Goal: Task Accomplishment & Management: Complete application form

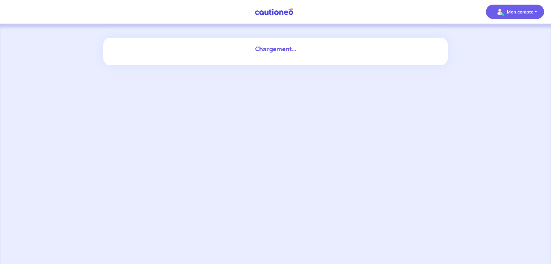
click at [511, 14] on p "Mon compte" at bounding box center [520, 11] width 27 height 7
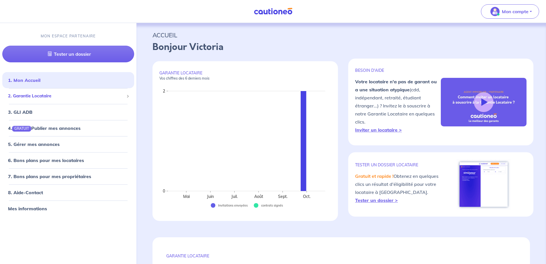
click at [120, 94] on span "2. Garantie Locataire" at bounding box center [66, 96] width 116 height 7
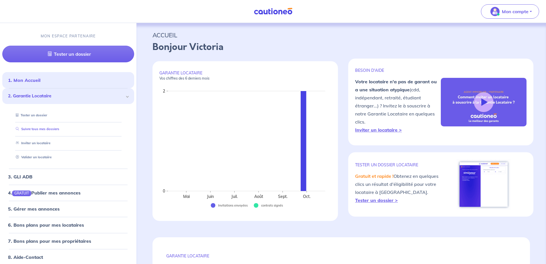
click at [58, 130] on link "Suivre tous mes dossiers" at bounding box center [36, 129] width 46 height 4
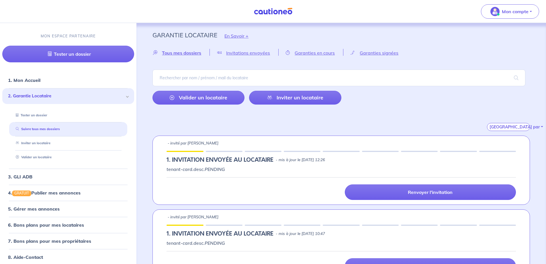
scroll to position [19, 0]
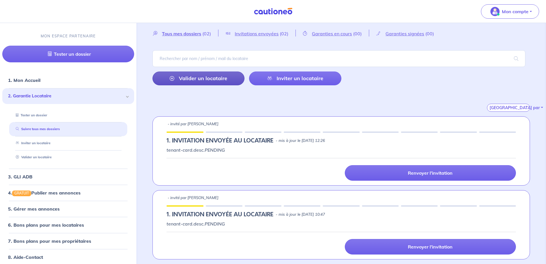
click at [222, 85] on link "Valider un locataire" at bounding box center [199, 78] width 92 height 14
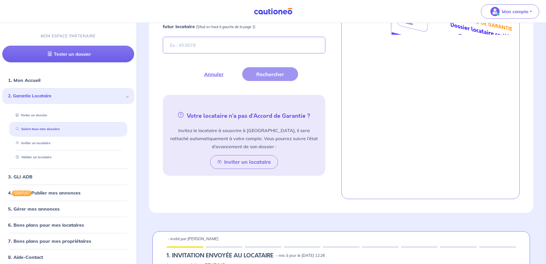
scroll to position [217, 0]
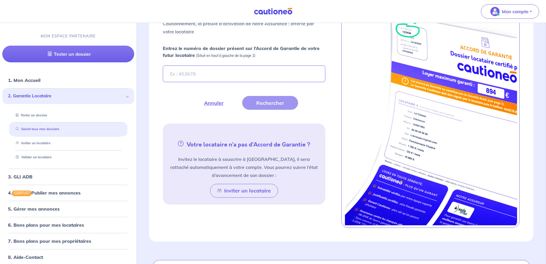
click at [35, 129] on link "Suivre tous mes dossiers" at bounding box center [36, 129] width 46 height 4
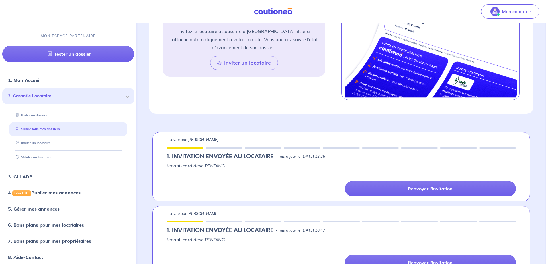
scroll to position [360, 0]
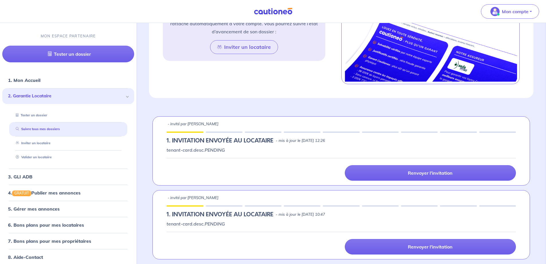
click at [194, 131] on div at bounding box center [185, 131] width 37 height 1
click at [187, 150] on p "tenant-card.desc.PENDING" at bounding box center [342, 149] width 350 height 7
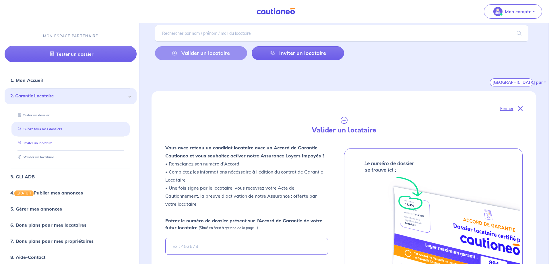
scroll to position [0, 0]
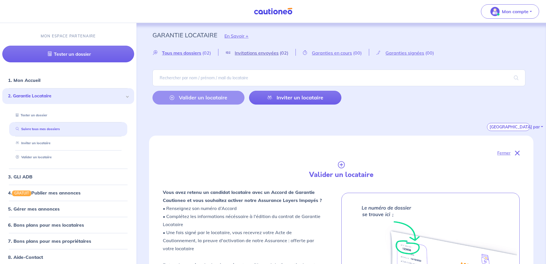
click at [244, 53] on span "Invitations envoyées" at bounding box center [257, 53] width 44 height 6
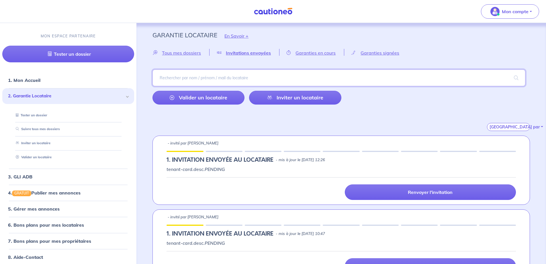
click at [220, 78] on input "search" at bounding box center [339, 77] width 373 height 17
type input "josset"
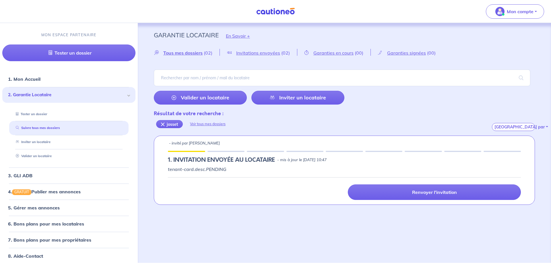
click at [218, 163] on h5 "1.︎ INVITATION ENVOYÉE AU LOCATAIRE" at bounding box center [221, 159] width 107 height 7
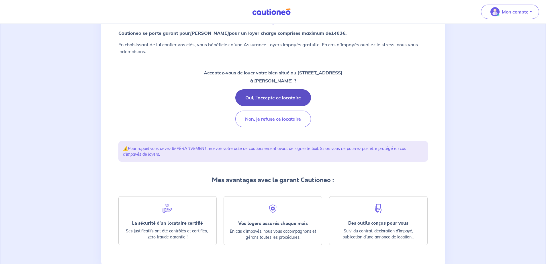
scroll to position [75, 0]
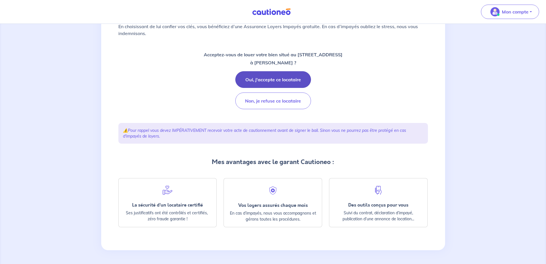
click at [257, 79] on button "Oui, j'accepte ce locataire" at bounding box center [273, 79] width 76 height 17
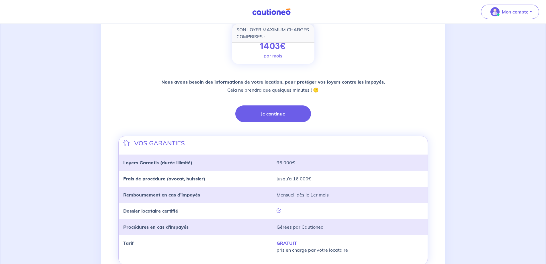
scroll to position [119, 0]
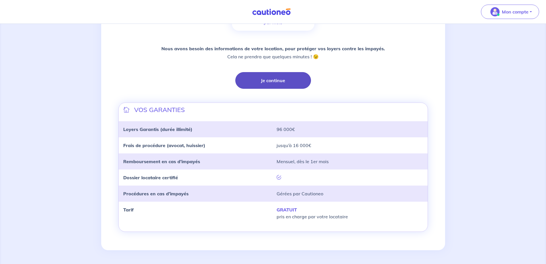
click at [257, 83] on button "Je continue" at bounding box center [273, 80] width 76 height 17
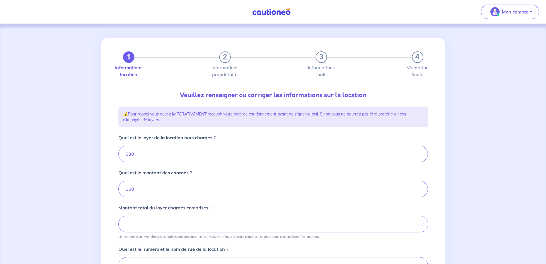
type input "840"
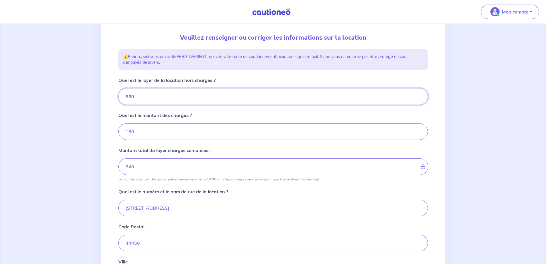
click at [199, 94] on input "680" at bounding box center [273, 96] width 310 height 17
click at [376, 131] on input "160" at bounding box center [273, 131] width 310 height 17
drag, startPoint x: 161, startPoint y: 132, endPoint x: 96, endPoint y: 130, distance: 65.1
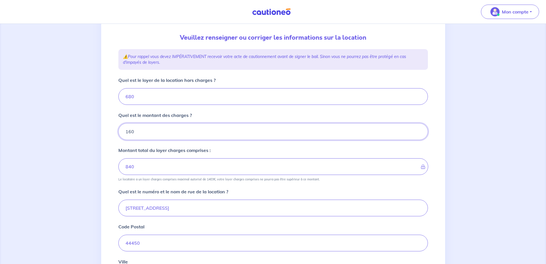
click at [96, 130] on div "1 2 3 4 Informations location Informations propriétaire Informations bail Valid…" at bounding box center [273, 174] width 546 height 416
type input "0"
type input "680"
type input "0"
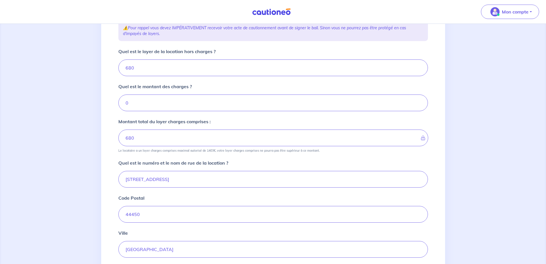
scroll to position [115, 0]
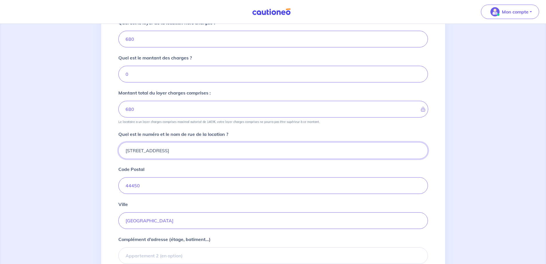
click at [181, 155] on input "33 Rue du Granit" at bounding box center [273, 150] width 310 height 17
click at [165, 150] on input "33 Rue du Granit - Logement de droite" at bounding box center [273, 150] width 310 height 17
drag, startPoint x: 163, startPoint y: 151, endPoint x: 220, endPoint y: 151, distance: 56.2
click at [220, 151] on input "33 Rue du Granit - Logement de droite" at bounding box center [273, 150] width 310 height 17
type input "33 Rue du Granit"
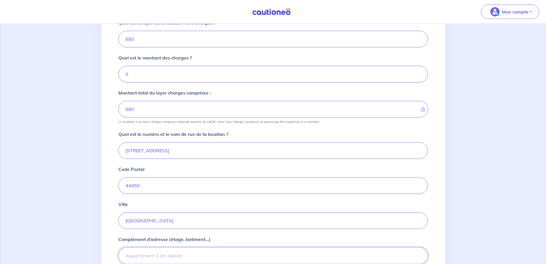
click at [133, 254] on input "Complément d’adresse (étage, batiment...)" at bounding box center [273, 255] width 310 height 17
paste input "- Logement de droite"
drag, startPoint x: 129, startPoint y: 255, endPoint x: 108, endPoint y: 255, distance: 20.4
click at [108, 255] on div "1 2 3 4 Informations location Informations propriétaire Informations bail Valid…" at bounding box center [273, 117] width 344 height 389
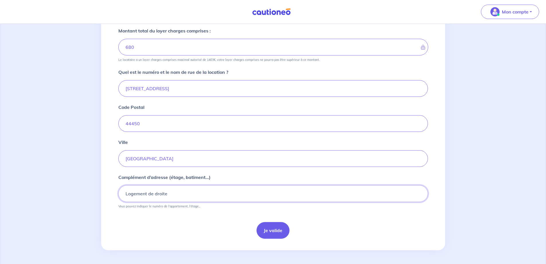
click at [155, 193] on input "Logement de droite" at bounding box center [273, 193] width 310 height 17
type input "Logement droite"
click at [272, 228] on button "Je valide" at bounding box center [273, 230] width 33 height 17
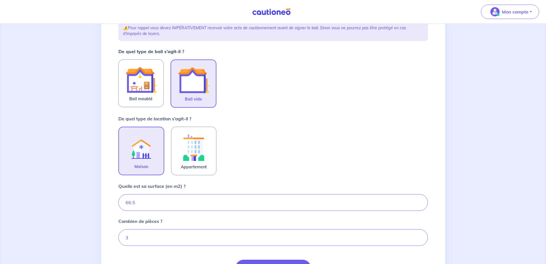
scroll to position [145, 0]
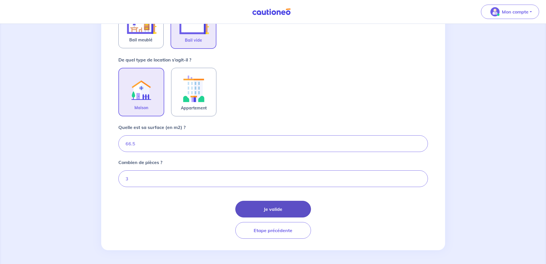
click at [289, 211] on button "Je valide" at bounding box center [273, 208] width 76 height 17
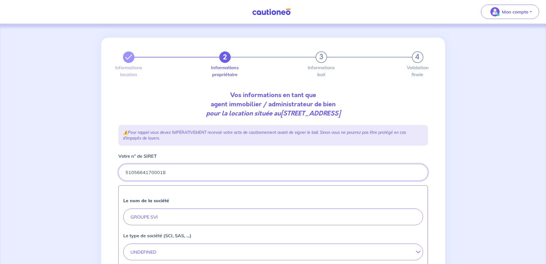
click at [204, 178] on input "Votre n° de SIRET" at bounding box center [273, 172] width 310 height 17
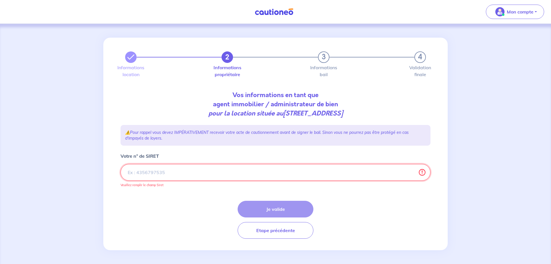
click at [169, 172] on input "Votre n° de SIRET" at bounding box center [275, 172] width 310 height 17
type input "51056641700018"
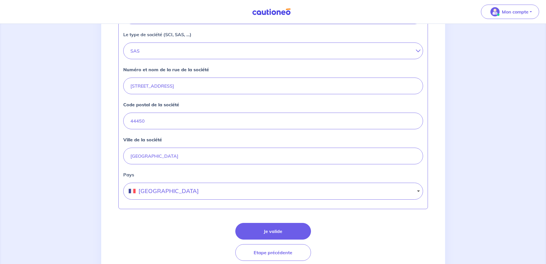
scroll to position [223, 0]
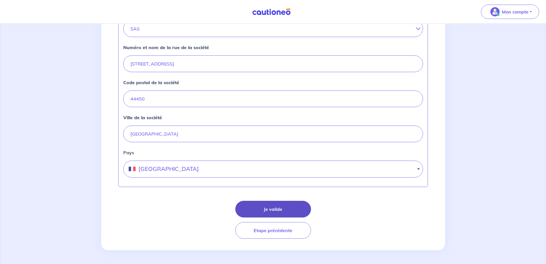
click at [277, 203] on button "Je valide" at bounding box center [273, 208] width 76 height 17
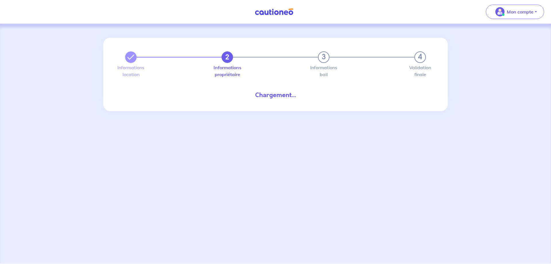
select select "FR"
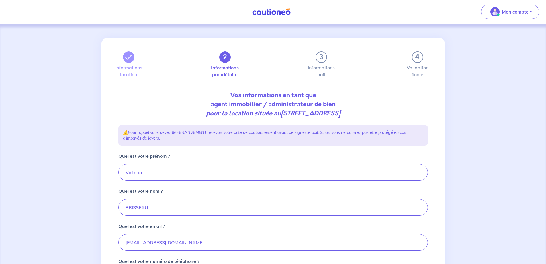
scroll to position [99, 0]
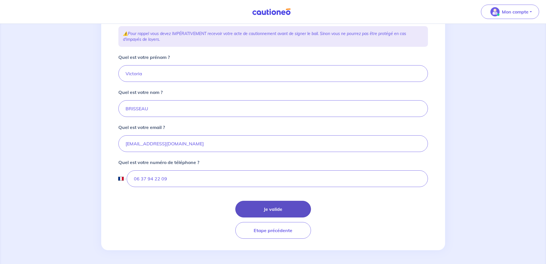
click at [268, 205] on button "Je valide" at bounding box center [273, 208] width 76 height 17
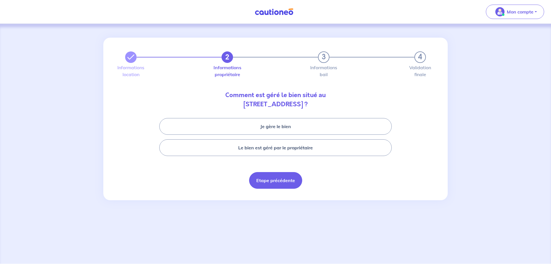
click at [259, 179] on button "Etape précédente" at bounding box center [275, 180] width 53 height 17
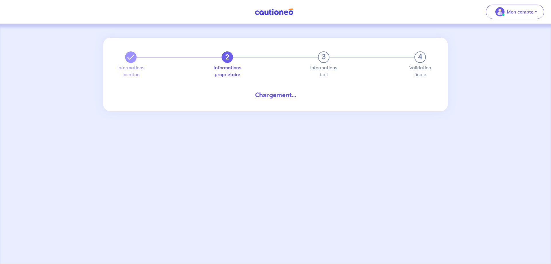
select select "FR"
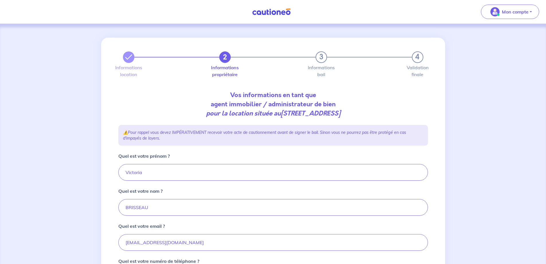
scroll to position [99, 0]
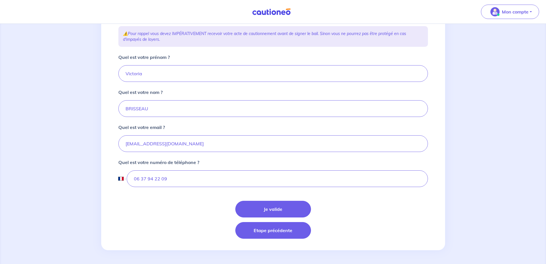
click at [270, 234] on button "Etape précédente" at bounding box center [273, 230] width 76 height 17
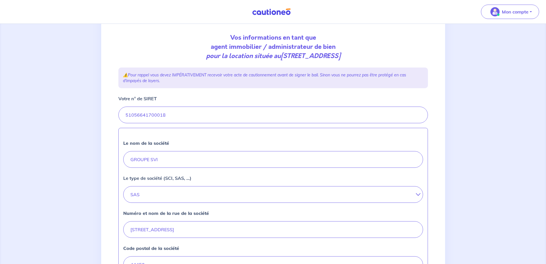
scroll to position [223, 0]
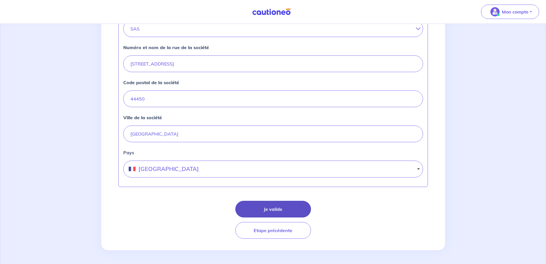
click at [275, 211] on button "Je valide" at bounding box center [273, 208] width 76 height 17
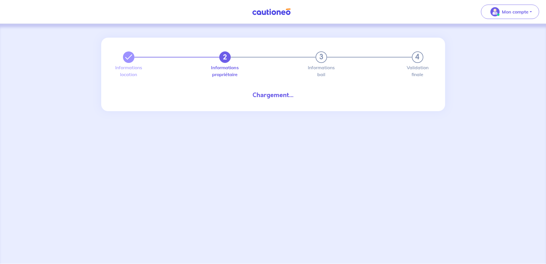
select select "FR"
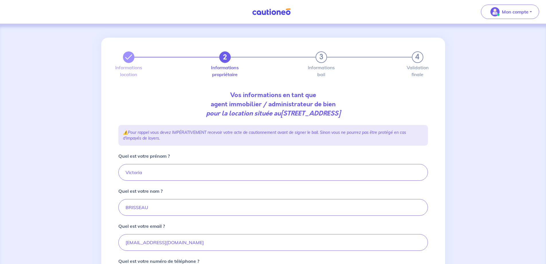
scroll to position [86, 0]
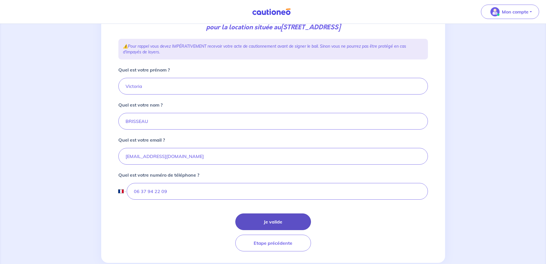
click at [263, 225] on button "Je valide" at bounding box center [273, 221] width 76 height 17
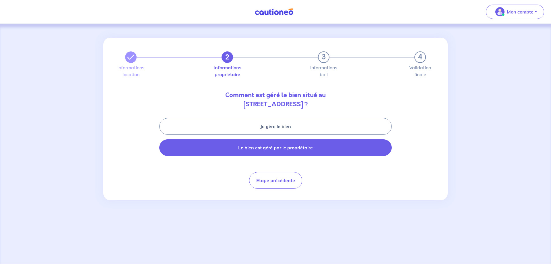
click at [262, 149] on button "Le bien est géré par le propriétaire" at bounding box center [275, 147] width 232 height 17
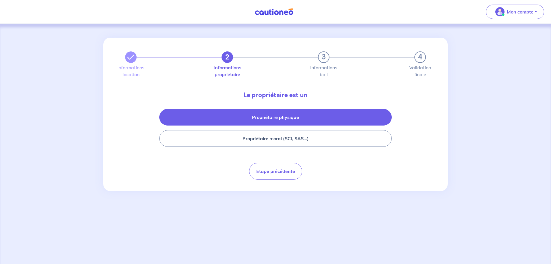
click at [276, 119] on button "Propriétaire physique" at bounding box center [275, 117] width 232 height 17
select select "FR"
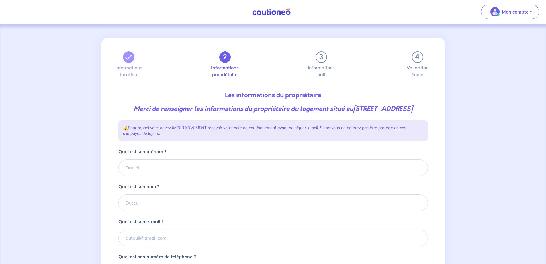
scroll to position [57, 0]
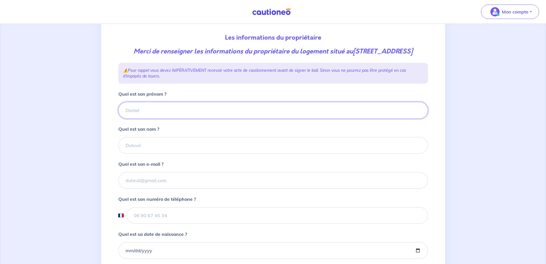
click at [169, 118] on input "Quel est son prénom ?" at bounding box center [273, 110] width 310 height 17
type input "Christian"
click at [153, 153] on input "Quel est son nom ?" at bounding box center [273, 145] width 310 height 17
type input "MENARD"
click at [152, 186] on input "Quel est son e-mail ?" at bounding box center [273, 180] width 310 height 17
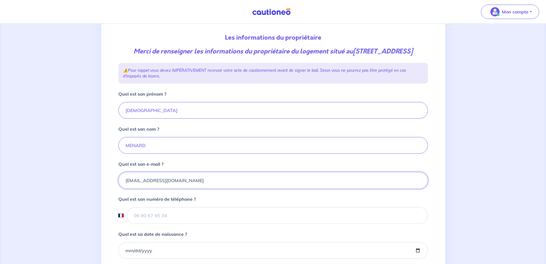
type input "earlmenard@free.fr"
click at [157, 219] on input "tel" at bounding box center [277, 215] width 301 height 17
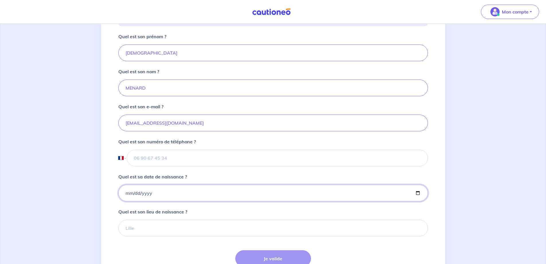
click at [127, 201] on input "Quel est sa date de naissance ?" at bounding box center [273, 192] width 310 height 17
type input "1968-10-09"
click at [151, 236] on input "Quel est son lieu de naissance ?" at bounding box center [273, 227] width 310 height 17
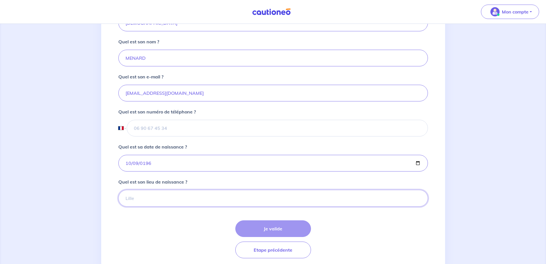
scroll to position [116, 0]
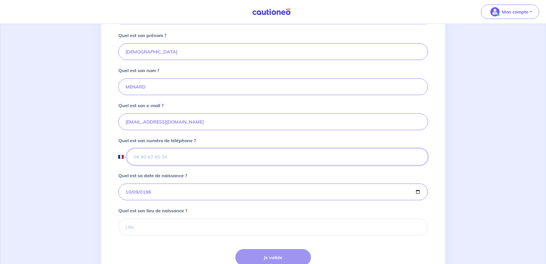
click at [161, 165] on input "tel" at bounding box center [277, 156] width 301 height 17
click at [172, 165] on input "tel" at bounding box center [277, 156] width 301 height 17
click at [146, 235] on input "Quel est son lieu de naissance ?" at bounding box center [273, 226] width 310 height 17
type input "LE LOROUX BOTTEREAU"
click at [196, 196] on input "1968-10-09" at bounding box center [273, 191] width 310 height 17
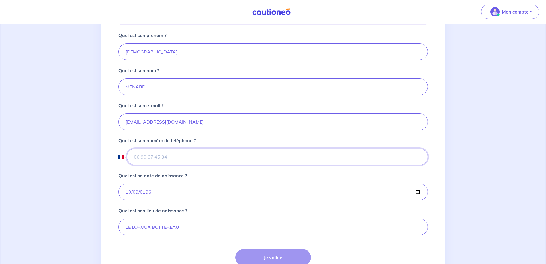
click at [179, 165] on input "tel" at bounding box center [277, 156] width 301 height 17
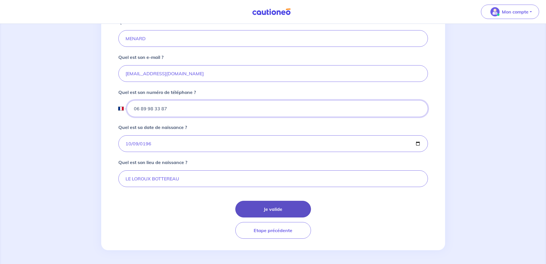
type input "06 89 98 33 87"
click at [270, 205] on button "Je valide" at bounding box center [273, 208] width 76 height 17
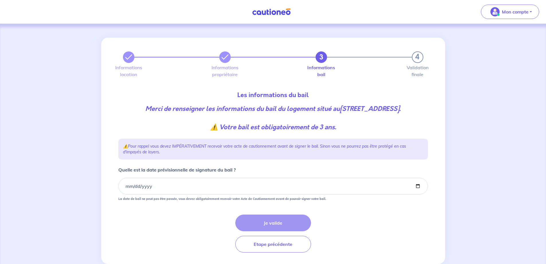
scroll to position [23, 0]
